Goal: Task Accomplishment & Management: Manage account settings

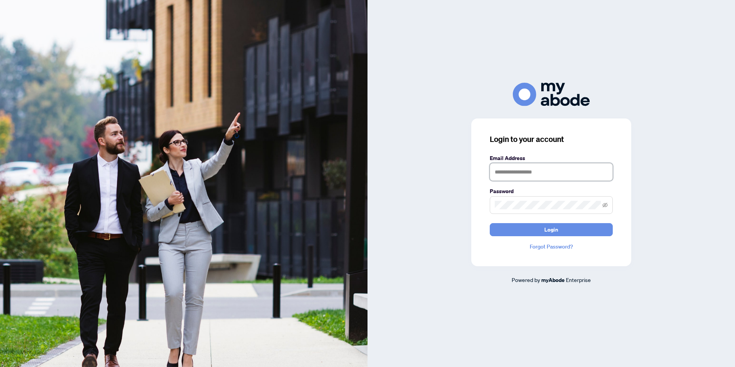
click at [506, 172] on input "text" at bounding box center [551, 172] width 123 height 18
type input "**********"
click at [607, 206] on icon "eye-invisible" at bounding box center [605, 204] width 5 height 5
click at [555, 230] on span "Login" at bounding box center [551, 229] width 14 height 12
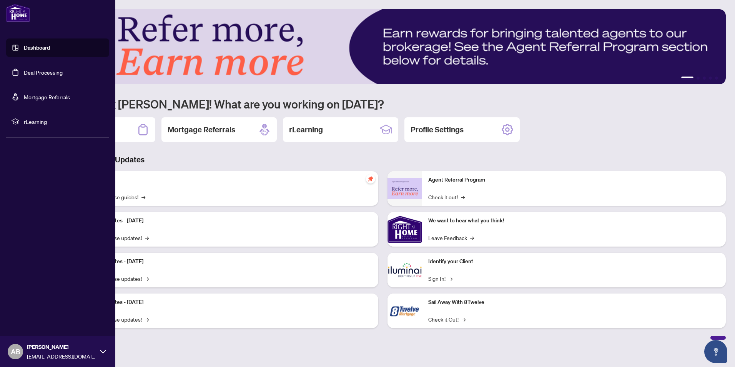
click at [40, 69] on link "Deal Processing" at bounding box center [43, 72] width 39 height 7
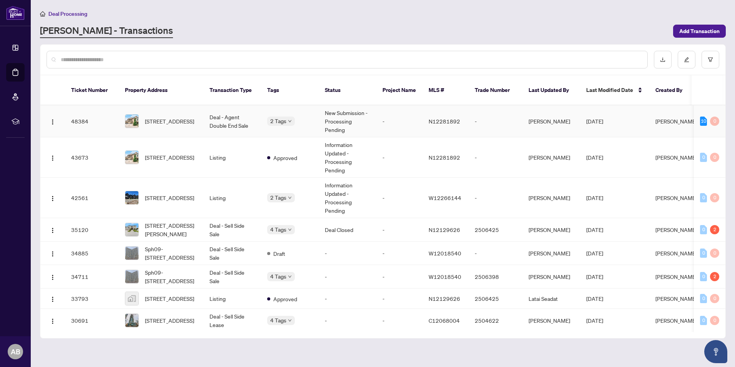
click at [226, 108] on td "Deal - Agent Double End Sale" at bounding box center [232, 121] width 58 height 32
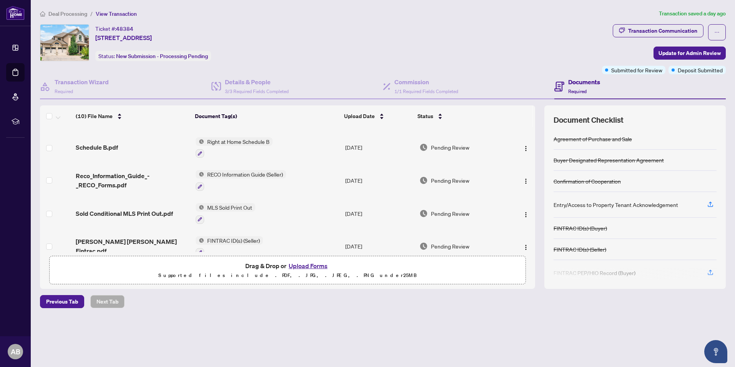
scroll to position [77, 0]
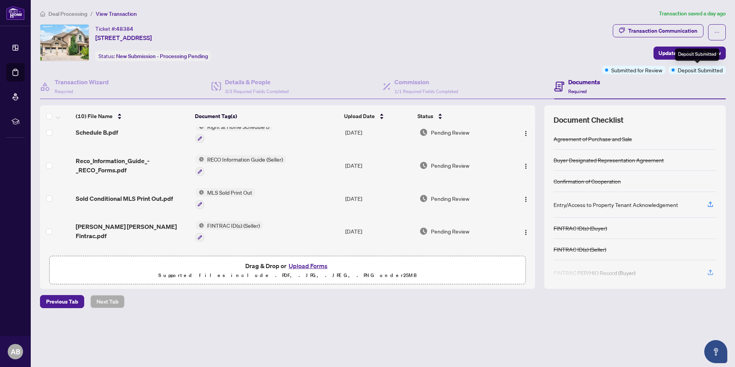
click at [697, 72] on span "Deposit Submitted" at bounding box center [700, 70] width 45 height 8
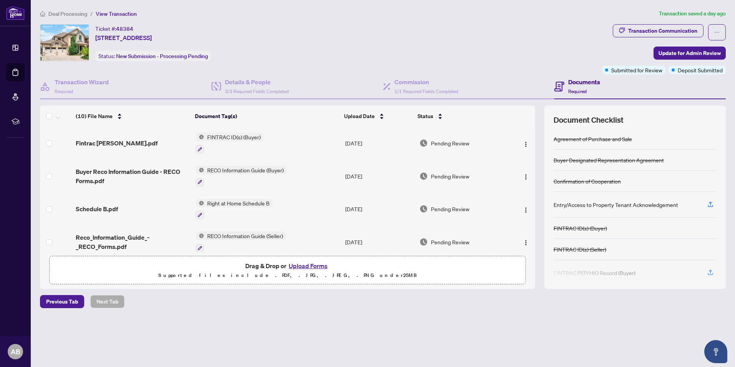
scroll to position [0, 0]
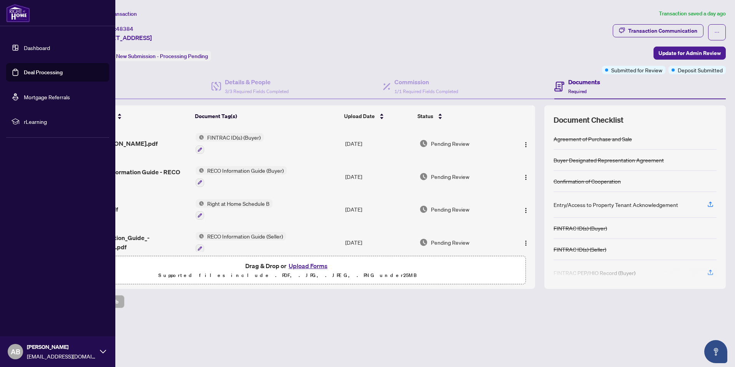
click at [20, 12] on img at bounding box center [18, 13] width 24 height 18
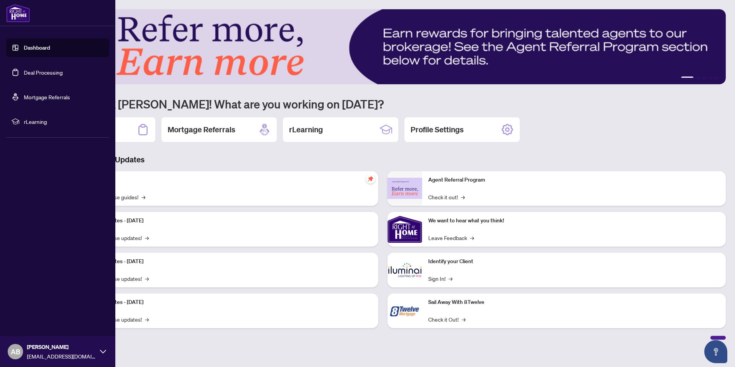
click at [28, 45] on link "Dashboard" at bounding box center [37, 47] width 26 height 7
click at [35, 74] on link "Deal Processing" at bounding box center [43, 72] width 39 height 7
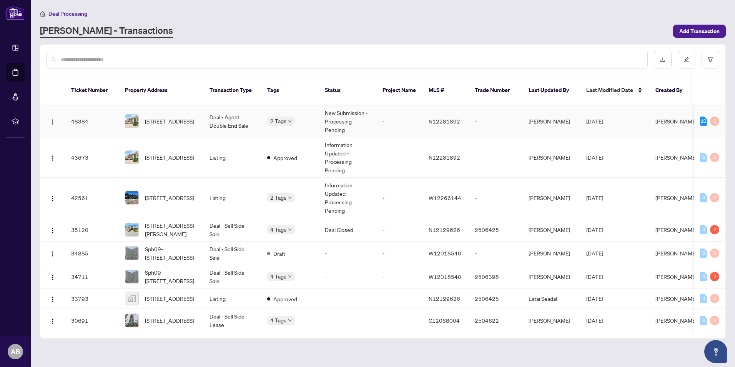
click at [382, 116] on td "-" at bounding box center [399, 121] width 46 height 32
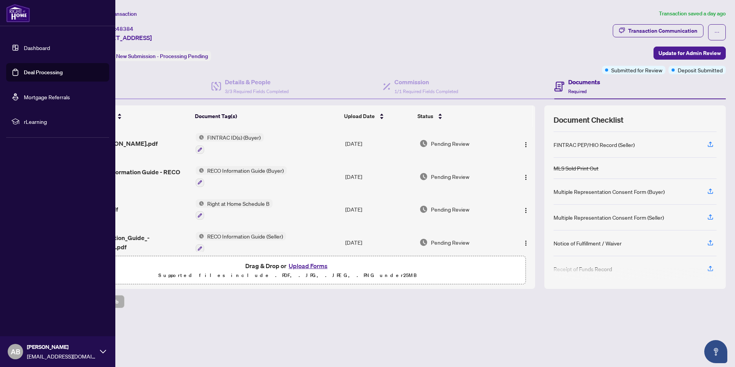
click at [27, 69] on link "Deal Processing" at bounding box center [43, 72] width 39 height 7
